Goal: Check status: Check status

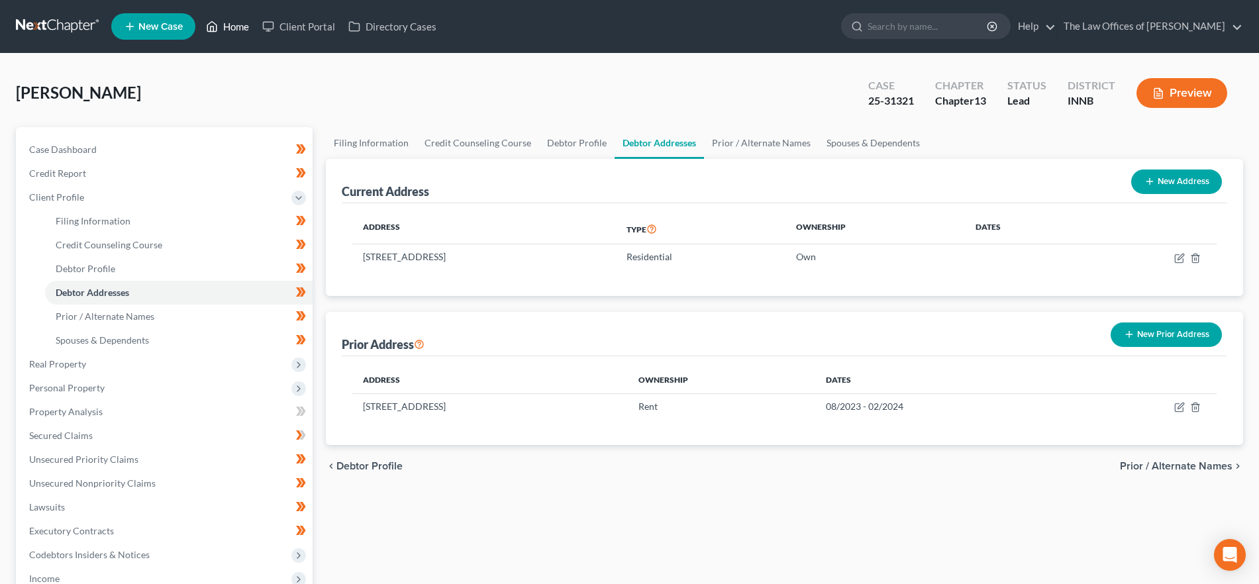
drag, startPoint x: 229, startPoint y: 25, endPoint x: 241, endPoint y: 29, distance: 12.8
click at [229, 25] on link "Home" at bounding box center [227, 27] width 56 height 24
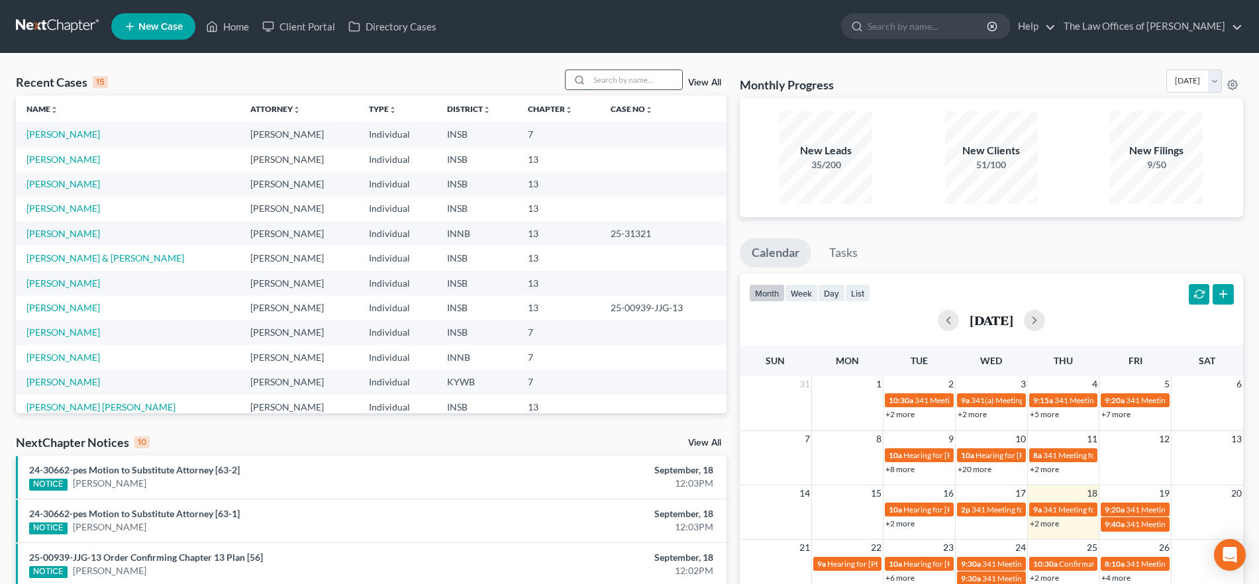
click at [627, 79] on input "search" at bounding box center [635, 79] width 93 height 19
type input "[PERSON_NAME]"
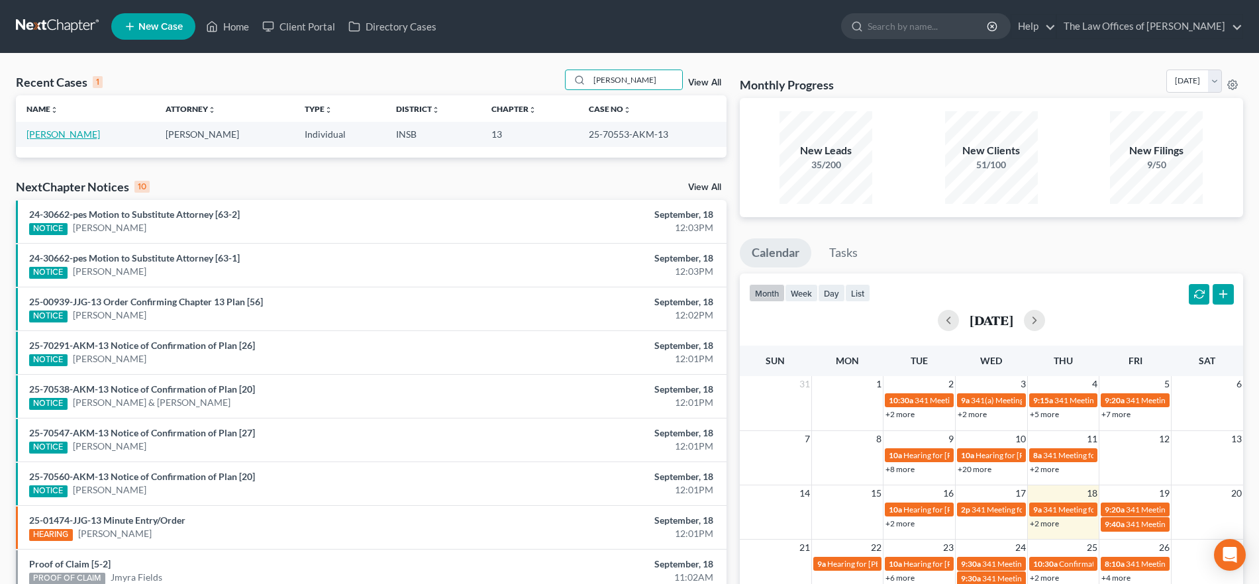
click at [64, 135] on link "[PERSON_NAME]" at bounding box center [63, 133] width 74 height 11
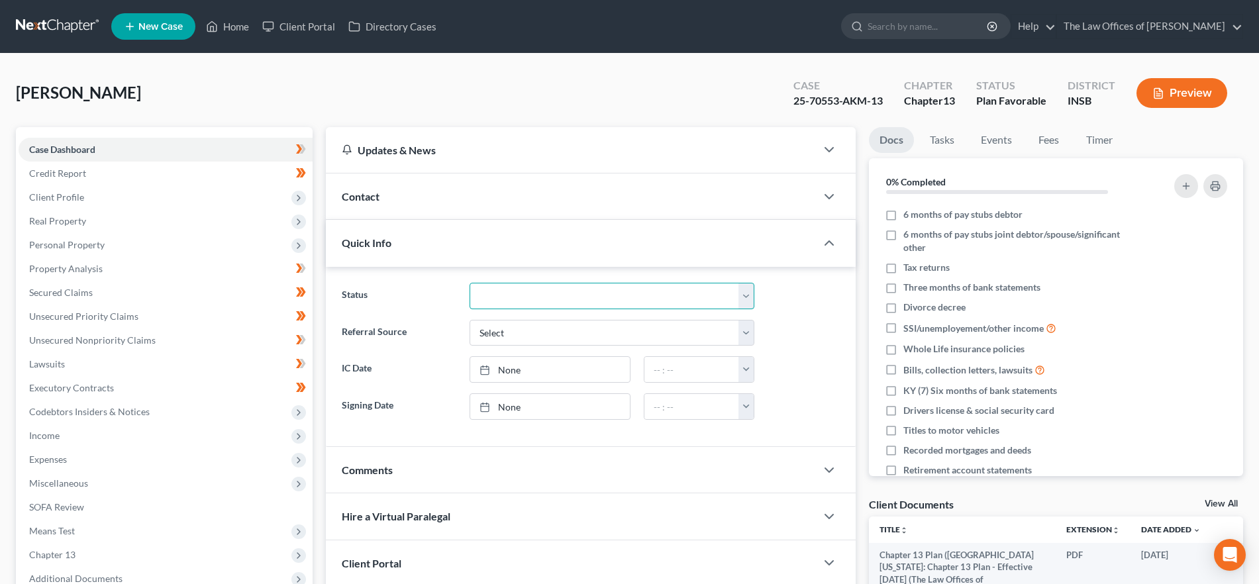
click at [524, 293] on select "Confirmed Discharged Dismissed Filed In Progress Means Test Objection to Confir…" at bounding box center [611, 296] width 285 height 26
select select "0"
click at [469, 283] on select "Confirmed Discharged Dismissed Filed In Progress Means Test Objection to Confir…" at bounding box center [611, 296] width 285 height 26
click at [228, 19] on link "Home" at bounding box center [227, 27] width 56 height 24
